Goal: Transaction & Acquisition: Purchase product/service

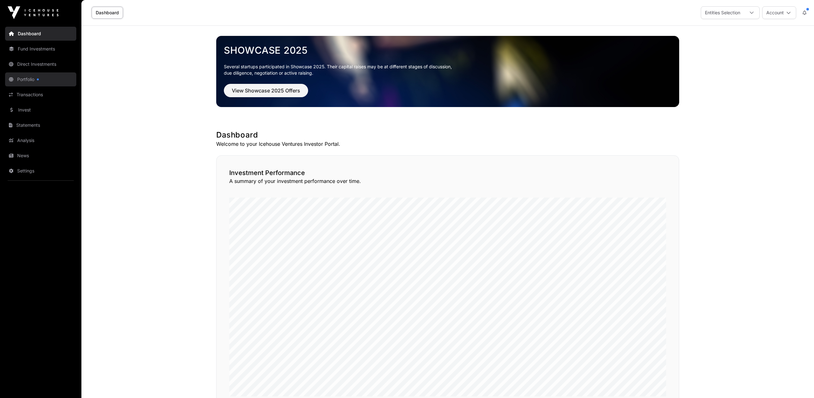
click at [29, 77] on link "Portfolio" at bounding box center [40, 79] width 71 height 14
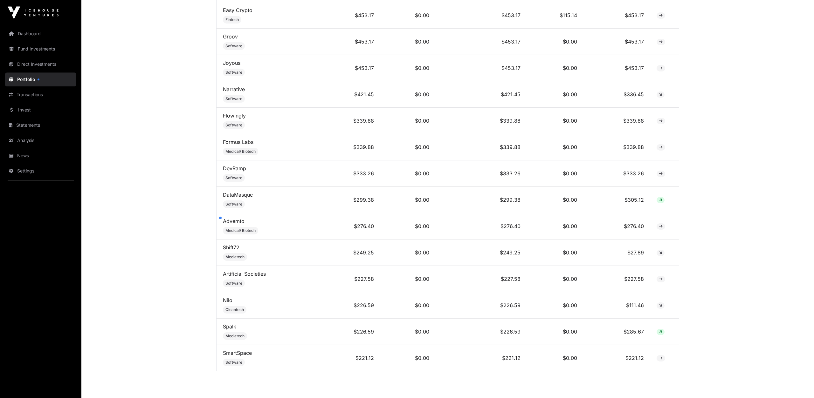
scroll to position [1922, 0]
click at [31, 96] on link "Transactions" at bounding box center [40, 95] width 71 height 14
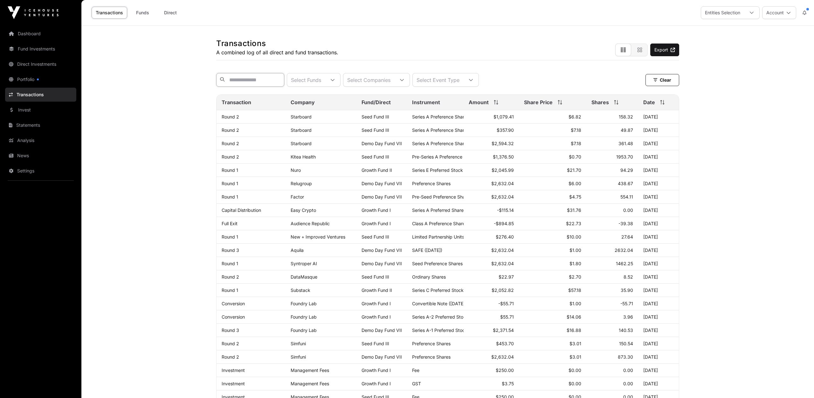
click at [247, 82] on input "text" at bounding box center [250, 80] width 68 height 14
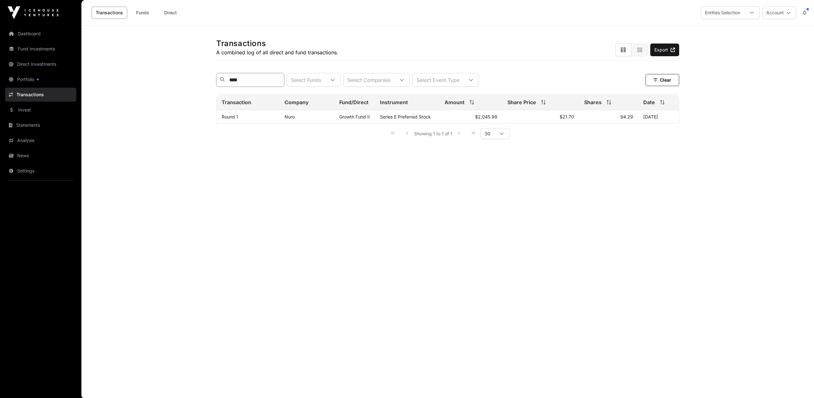
type input "****"
click at [31, 79] on link "Portfolio" at bounding box center [40, 79] width 71 height 14
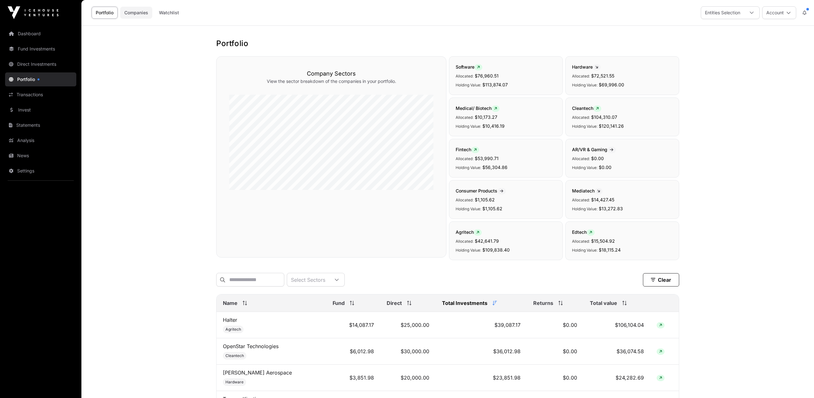
click at [144, 16] on link "Companies" at bounding box center [136, 13] width 32 height 12
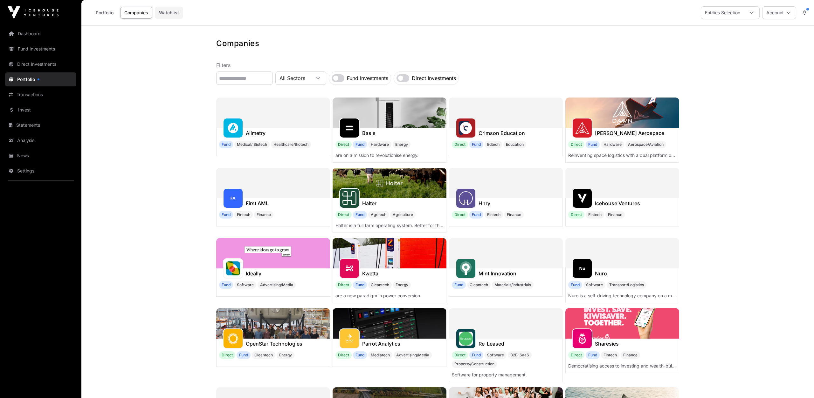
click at [173, 12] on link "Watchlist" at bounding box center [169, 13] width 28 height 12
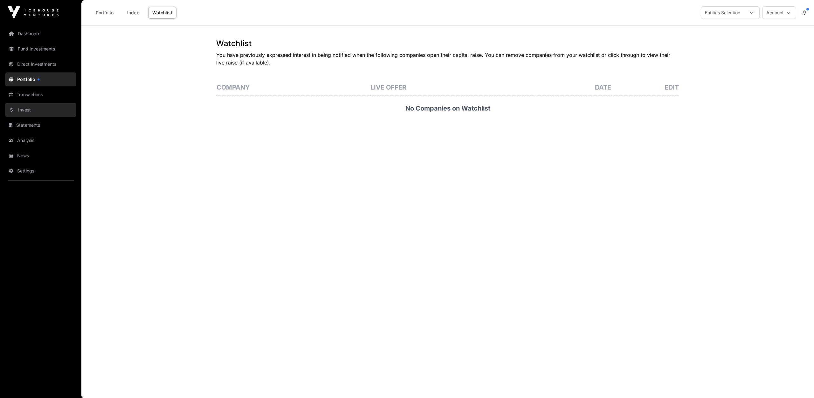
click at [28, 108] on link "Invest" at bounding box center [40, 110] width 71 height 14
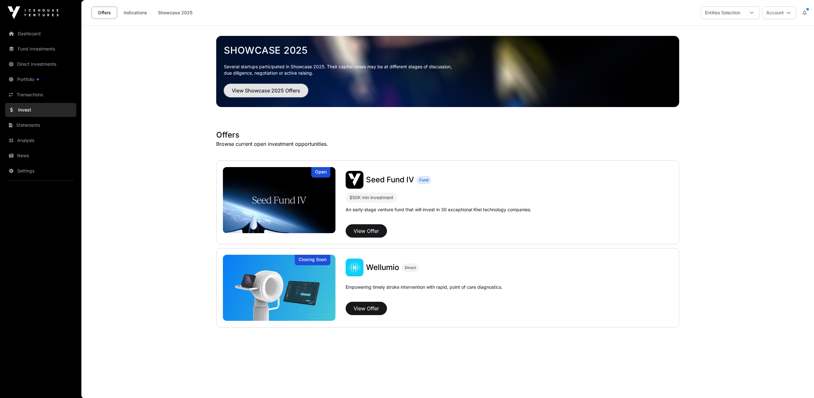
click at [260, 90] on span "View Showcase 2025 Offers" at bounding box center [266, 91] width 68 height 8
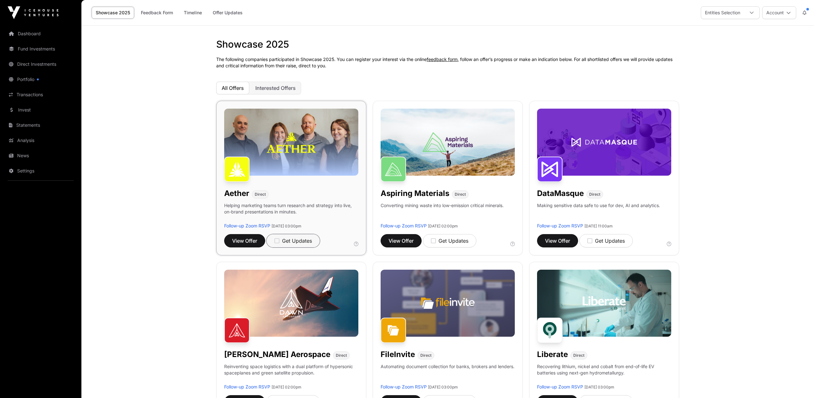
click at [279, 241] on icon "button" at bounding box center [276, 241] width 5 height 6
click at [434, 241] on icon "button" at bounding box center [433, 241] width 5 height 6
click at [590, 242] on icon "button" at bounding box center [589, 241] width 5 height 6
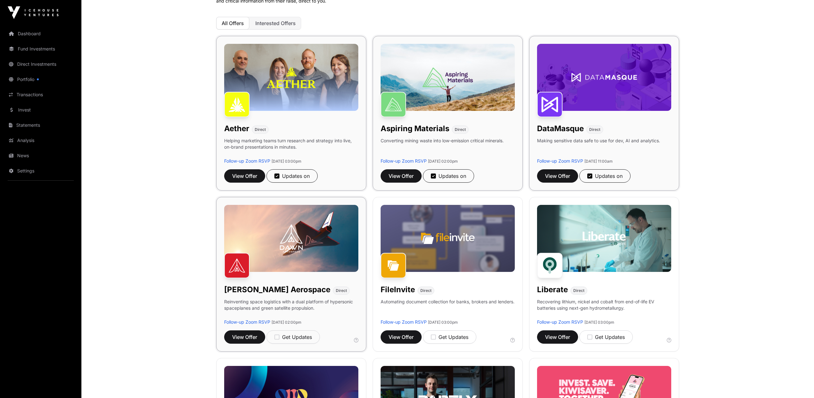
scroll to position [66, 0]
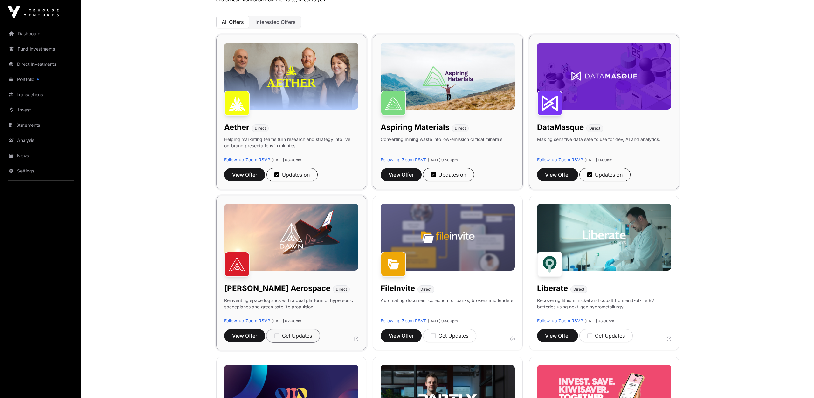
click at [279, 336] on icon "button" at bounding box center [276, 336] width 5 height 6
click at [435, 335] on icon "button" at bounding box center [433, 336] width 5 height 6
click at [593, 334] on div "Get Updates" at bounding box center [606, 336] width 38 height 8
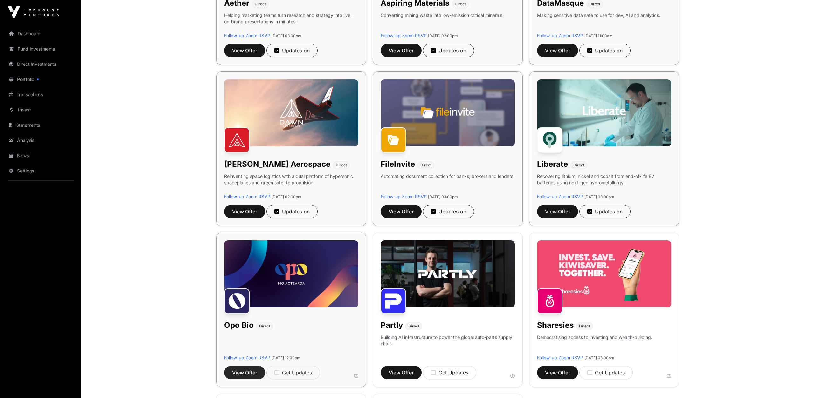
scroll to position [231, 0]
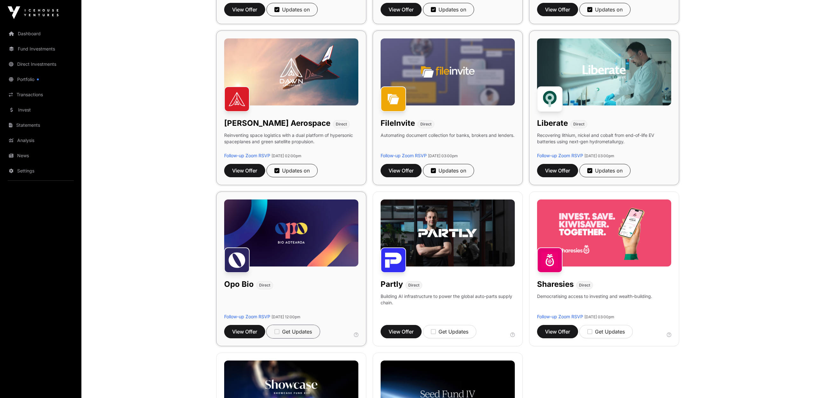
click at [280, 332] on div "Get Updates" at bounding box center [293, 332] width 38 height 8
click at [435, 330] on icon "button" at bounding box center [433, 332] width 5 height 6
click at [592, 332] on icon "button" at bounding box center [589, 332] width 5 height 6
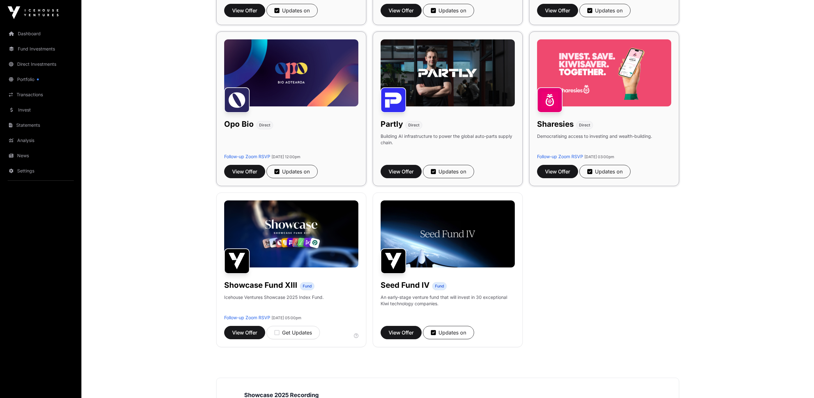
scroll to position [430, 0]
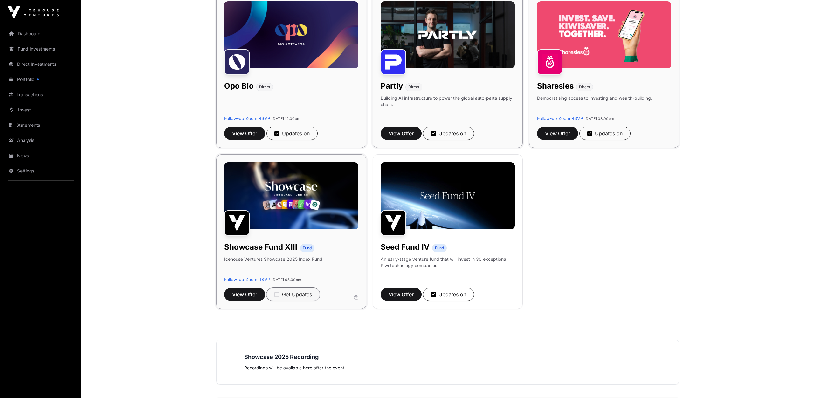
click at [279, 294] on icon "button" at bounding box center [276, 295] width 5 height 6
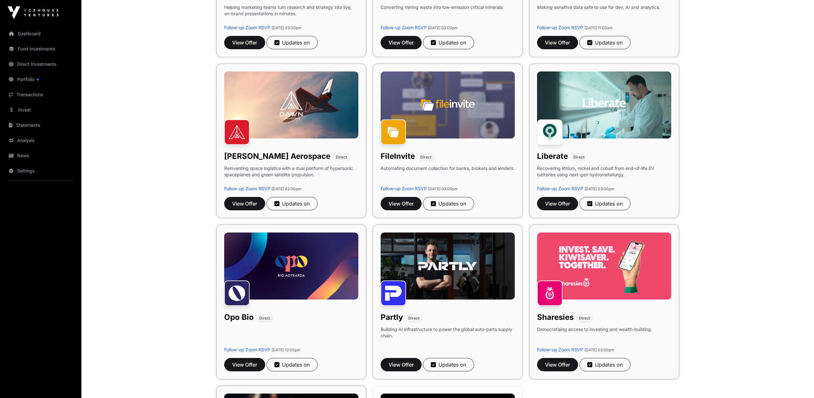
scroll to position [231, 0]
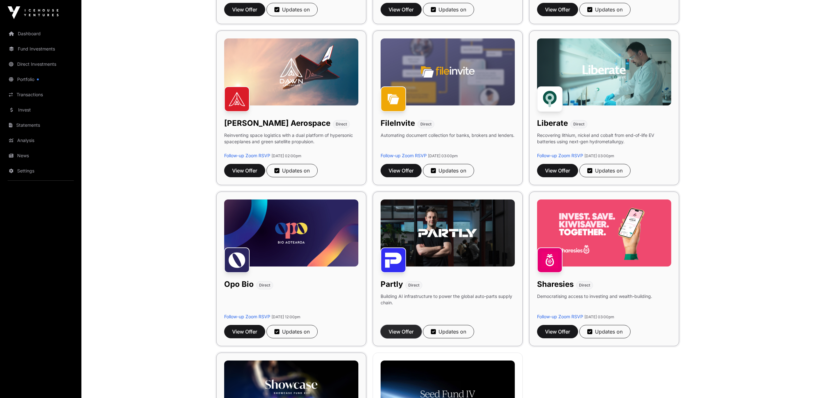
click at [393, 332] on span "View Offer" at bounding box center [401, 332] width 25 height 8
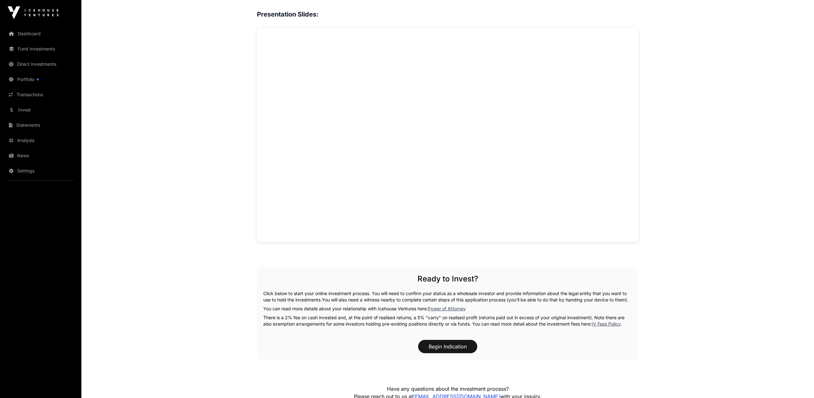
scroll to position [595, 0]
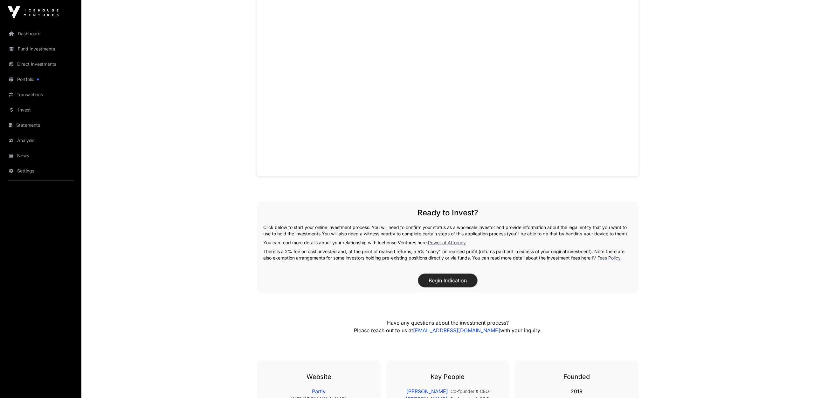
click at [462, 282] on button "Begin Indication" at bounding box center [447, 280] width 59 height 13
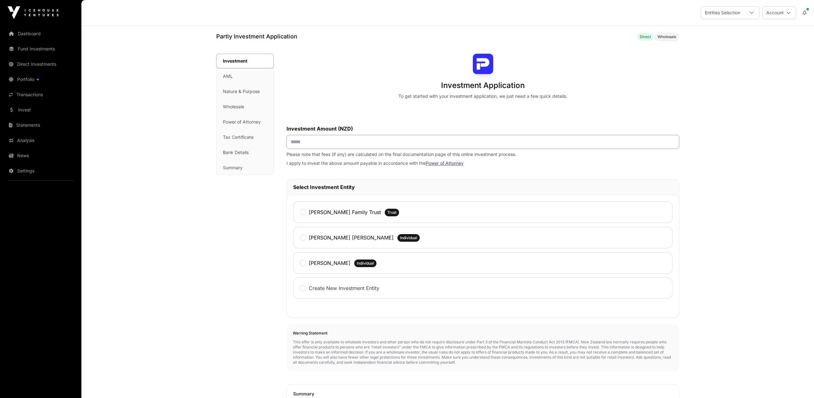
click at [315, 147] on input "text" at bounding box center [483, 142] width 393 height 14
type input "*******"
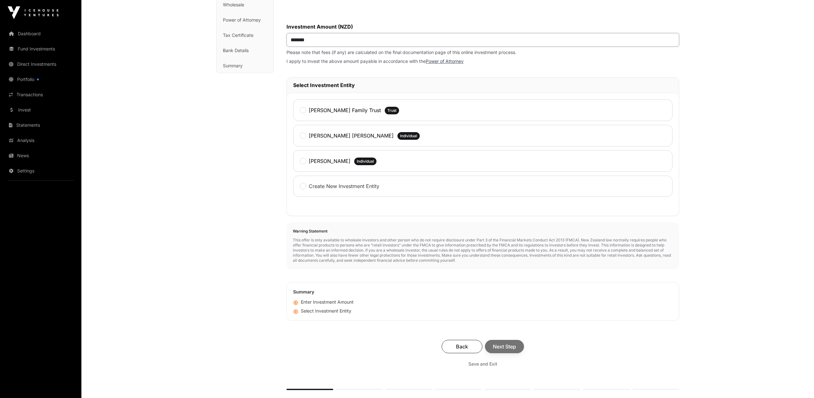
scroll to position [132, 0]
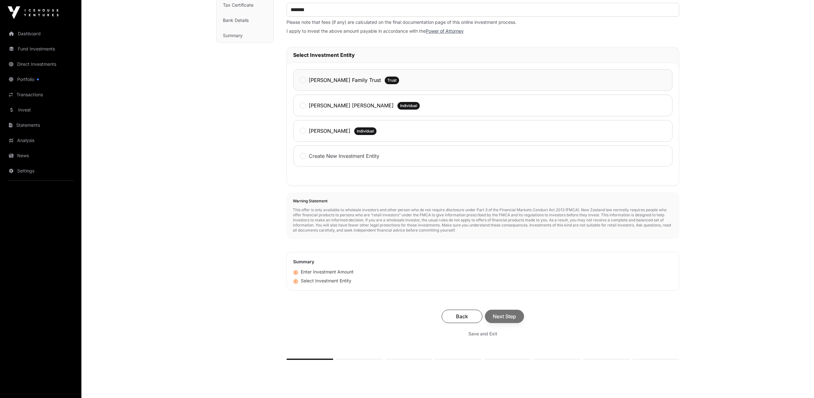
click at [335, 78] on label "[PERSON_NAME] Family Trust" at bounding box center [345, 80] width 72 height 8
click at [513, 316] on span "Next Step" at bounding box center [504, 317] width 23 height 8
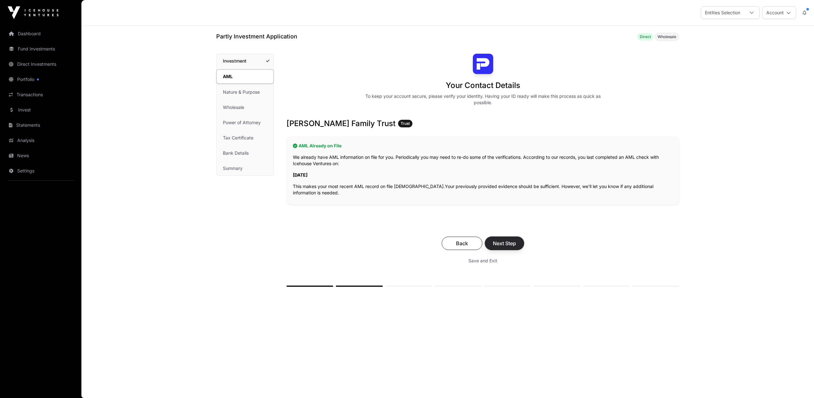
click at [503, 246] on span "Next Step" at bounding box center [504, 244] width 23 height 8
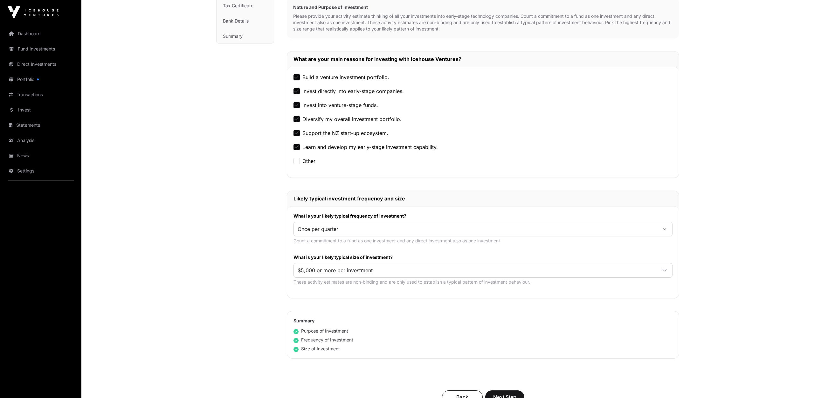
scroll to position [231, 0]
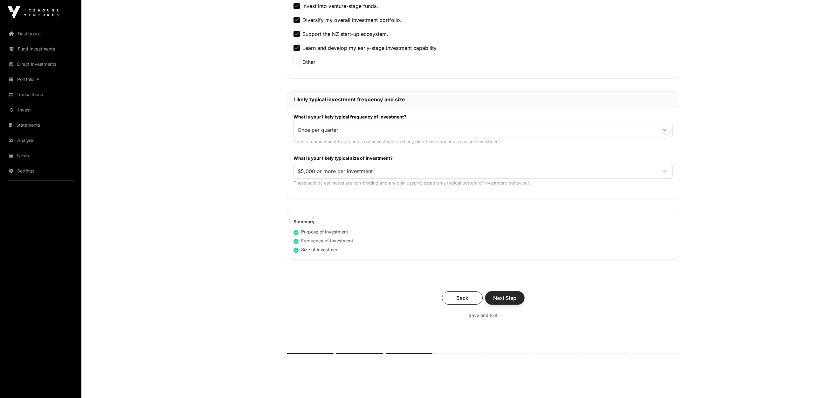
click at [514, 297] on span "Next Step" at bounding box center [504, 298] width 23 height 8
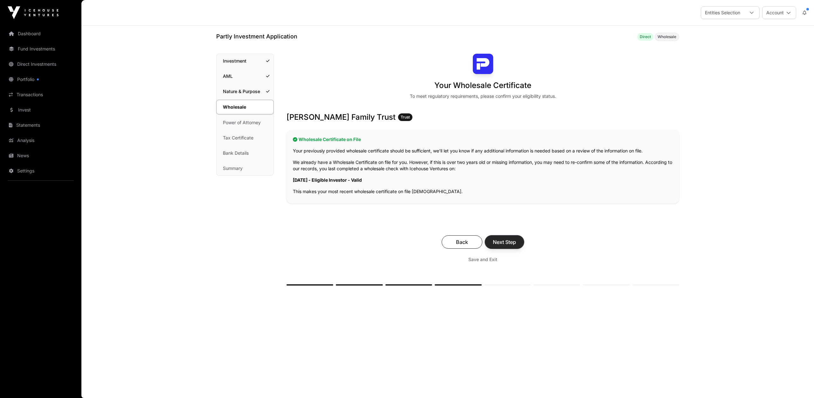
click at [500, 241] on span "Next Step" at bounding box center [504, 242] width 23 height 8
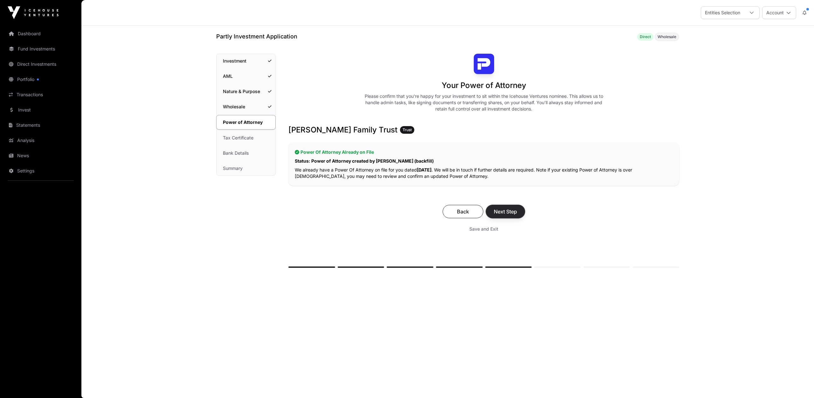
click at [505, 209] on span "Next Step" at bounding box center [505, 212] width 23 height 8
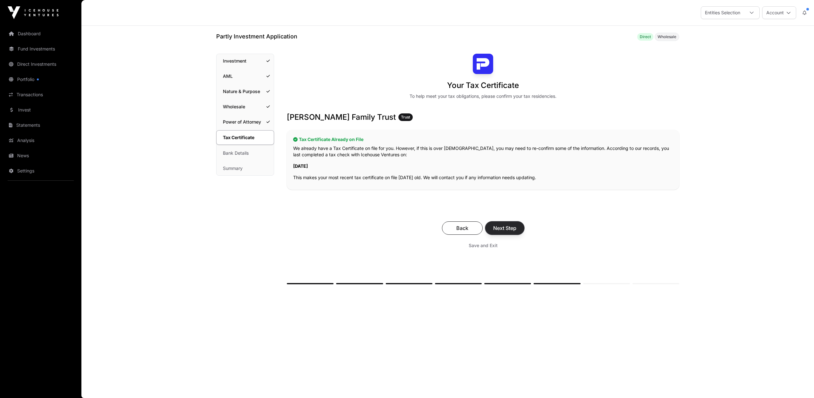
click at [510, 228] on span "Next Step" at bounding box center [504, 228] width 23 height 8
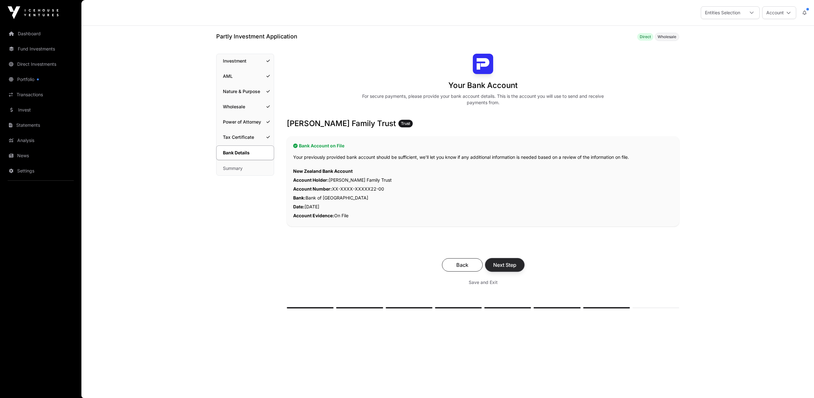
click at [508, 264] on span "Next Step" at bounding box center [504, 265] width 23 height 8
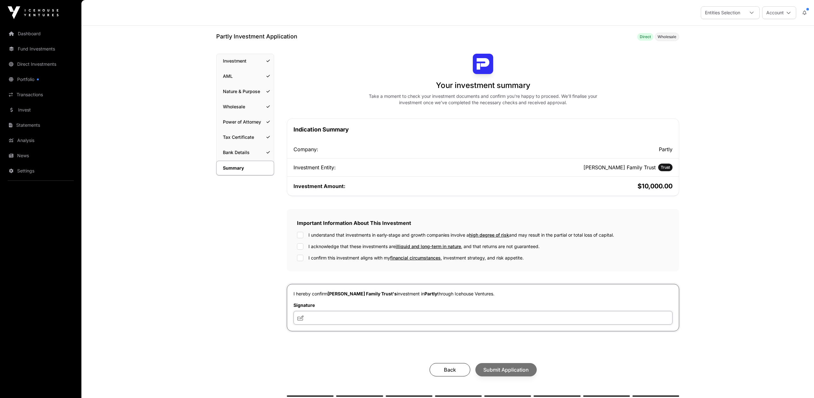
click at [341, 321] on input "text" at bounding box center [482, 318] width 379 height 14
type input "***"
click at [508, 370] on div "Back Submit Application" at bounding box center [483, 369] width 380 height 13
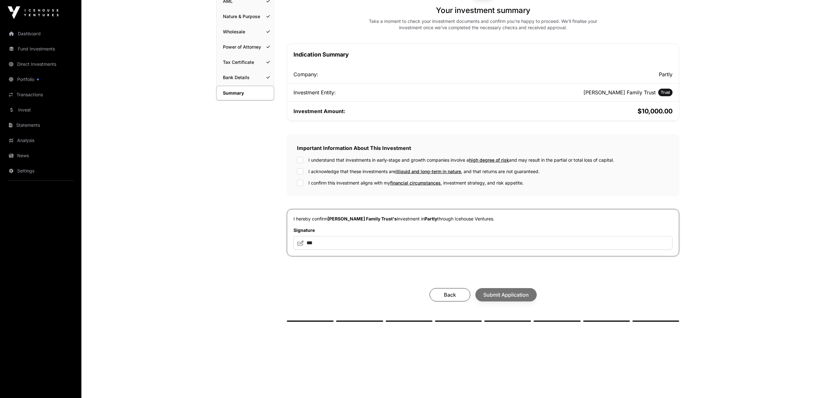
scroll to position [77, 0]
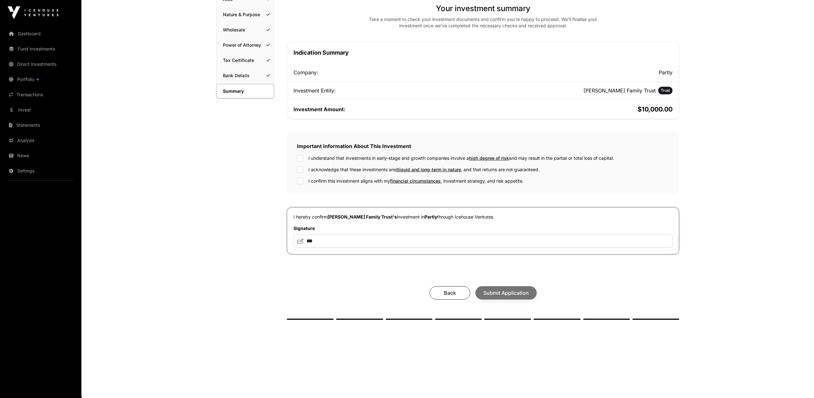
click at [508, 293] on div "Back Submit Application" at bounding box center [483, 293] width 380 height 13
click at [500, 292] on div "Back Submit Application" at bounding box center [483, 293] width 380 height 13
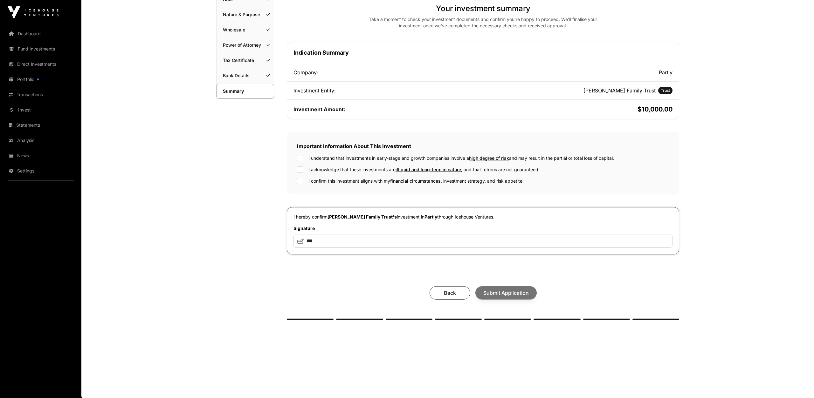
click at [500, 292] on div "Back Submit Application" at bounding box center [483, 293] width 380 height 13
click at [461, 297] on button "Back" at bounding box center [450, 293] width 41 height 13
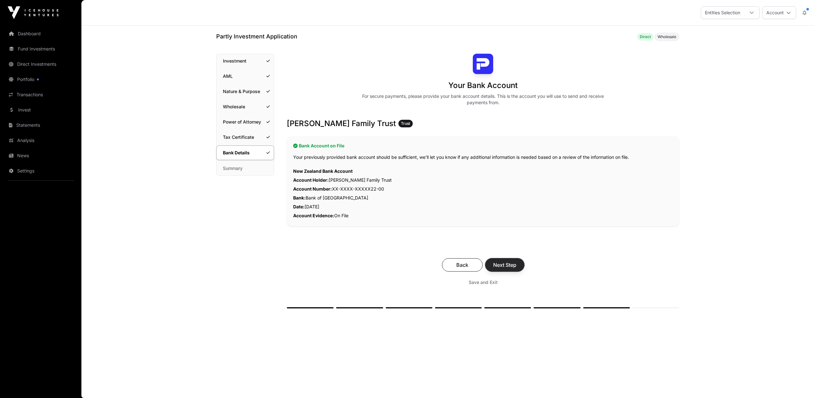
click at [506, 264] on span "Next Step" at bounding box center [504, 265] width 23 height 8
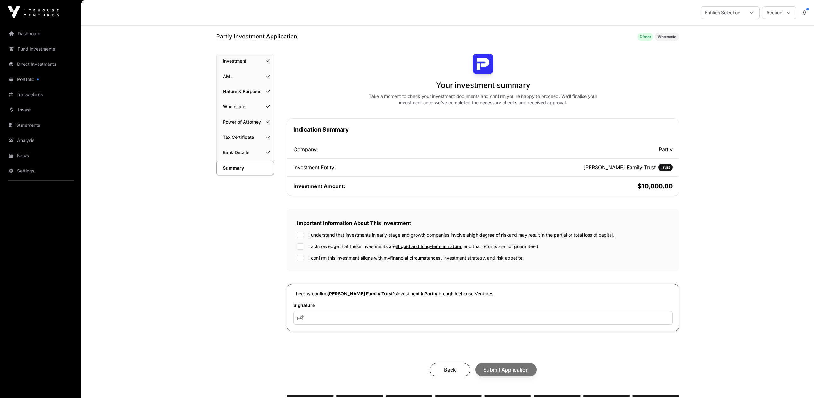
scroll to position [77, 0]
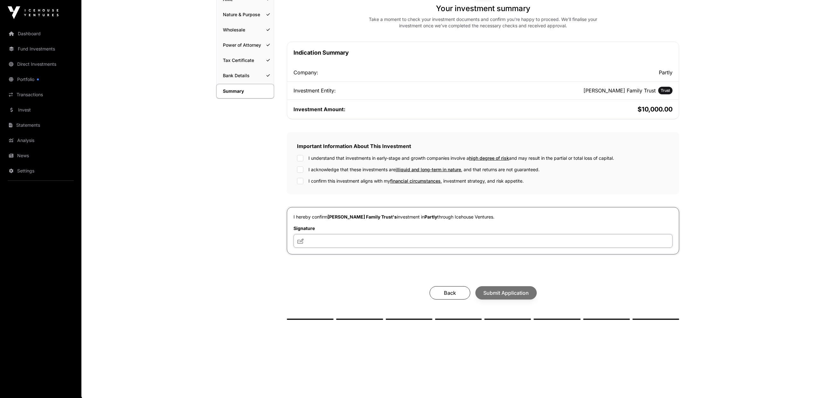
click at [361, 245] on input "text" at bounding box center [482, 241] width 379 height 14
type input "**********"
click at [488, 287] on div "Back Submit Application" at bounding box center [483, 293] width 380 height 13
click at [563, 284] on div "Back Submit Application" at bounding box center [483, 293] width 392 height 26
click at [510, 291] on div "Back Submit Application" at bounding box center [483, 293] width 380 height 13
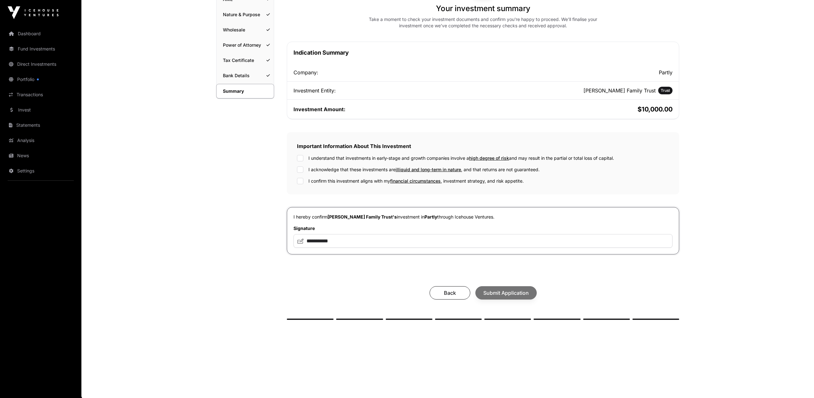
click at [510, 291] on div "Back Submit Application" at bounding box center [483, 293] width 380 height 13
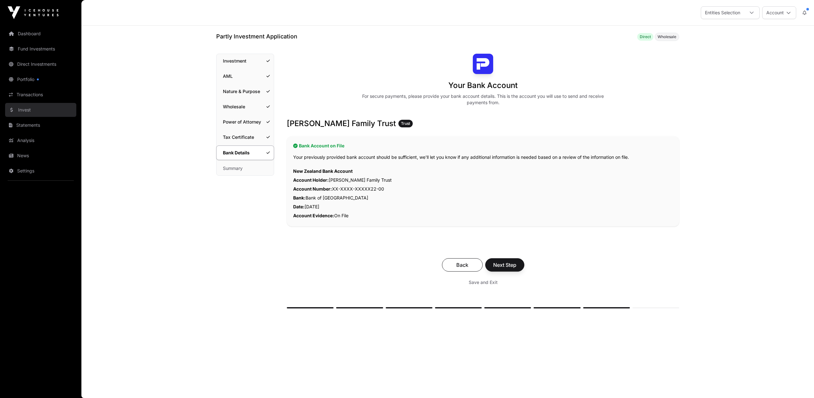
click at [35, 110] on link "Invest" at bounding box center [40, 110] width 71 height 14
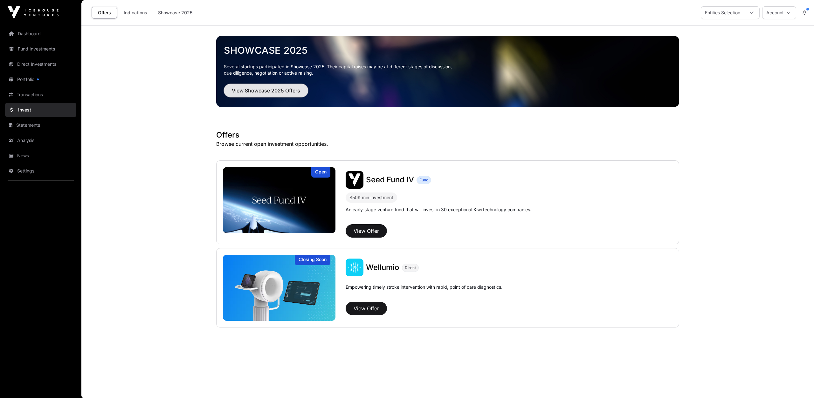
click at [262, 92] on span "View Showcase 2025 Offers" at bounding box center [266, 91] width 68 height 8
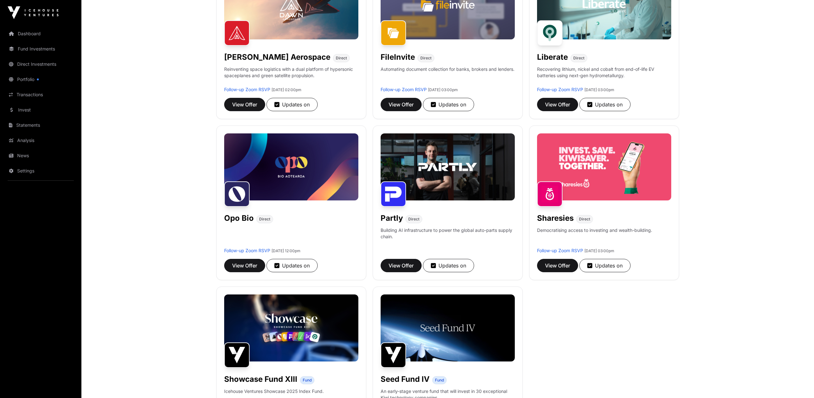
scroll to position [430, 0]
